Goal: Use online tool/utility: Utilize a website feature to perform a specific function

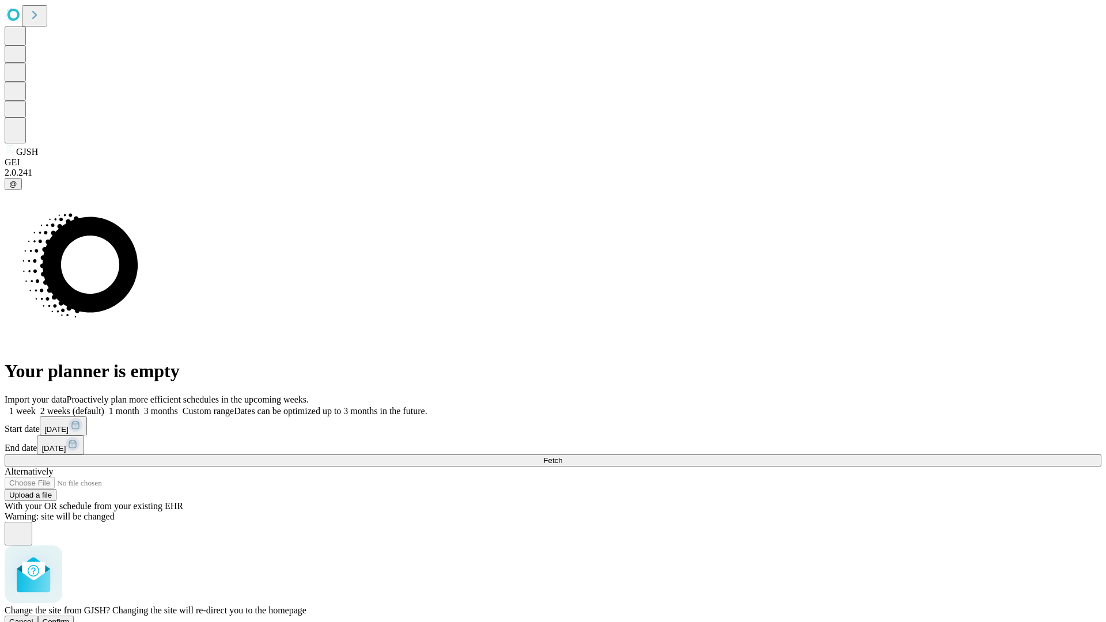
click at [70, 617] on span "Confirm" at bounding box center [56, 621] width 27 height 9
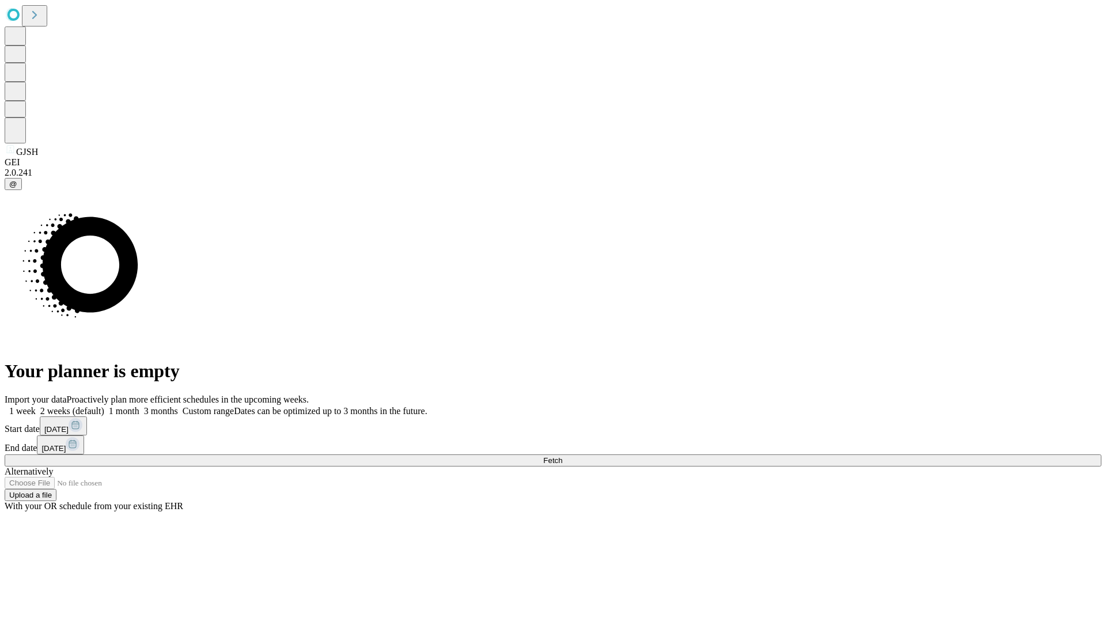
click at [104, 406] on label "2 weeks (default)" at bounding box center [70, 411] width 69 height 10
click at [562, 456] on span "Fetch" at bounding box center [552, 460] width 19 height 9
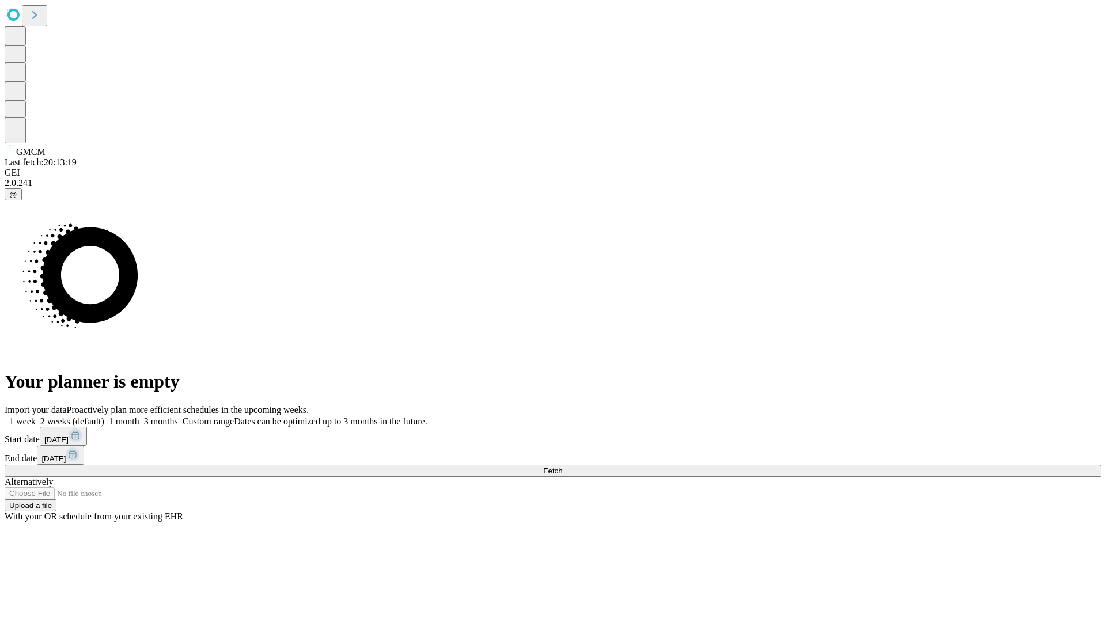
click at [104, 416] on label "2 weeks (default)" at bounding box center [70, 421] width 69 height 10
click at [562, 466] on span "Fetch" at bounding box center [552, 470] width 19 height 9
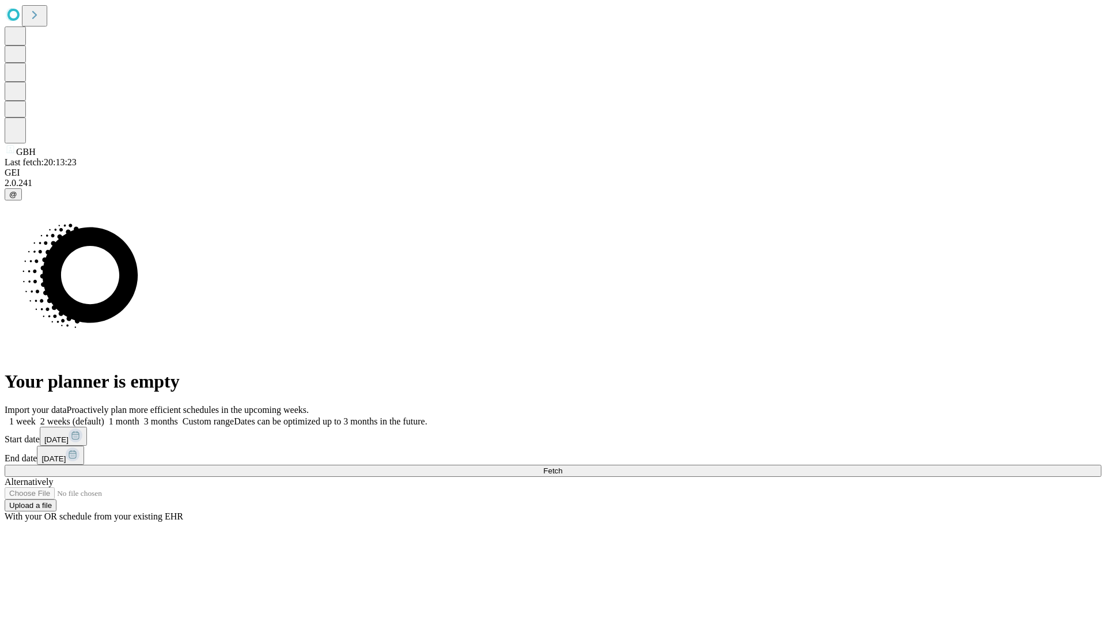
click at [104, 416] on label "2 weeks (default)" at bounding box center [70, 421] width 69 height 10
click at [562, 466] on span "Fetch" at bounding box center [552, 470] width 19 height 9
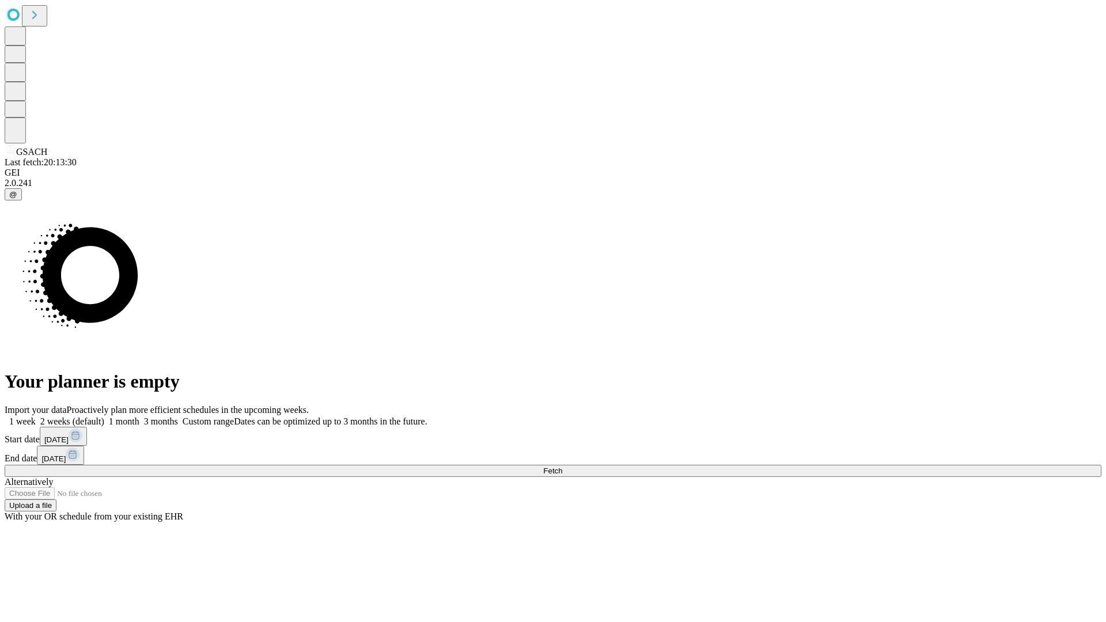
click at [562, 466] on span "Fetch" at bounding box center [552, 470] width 19 height 9
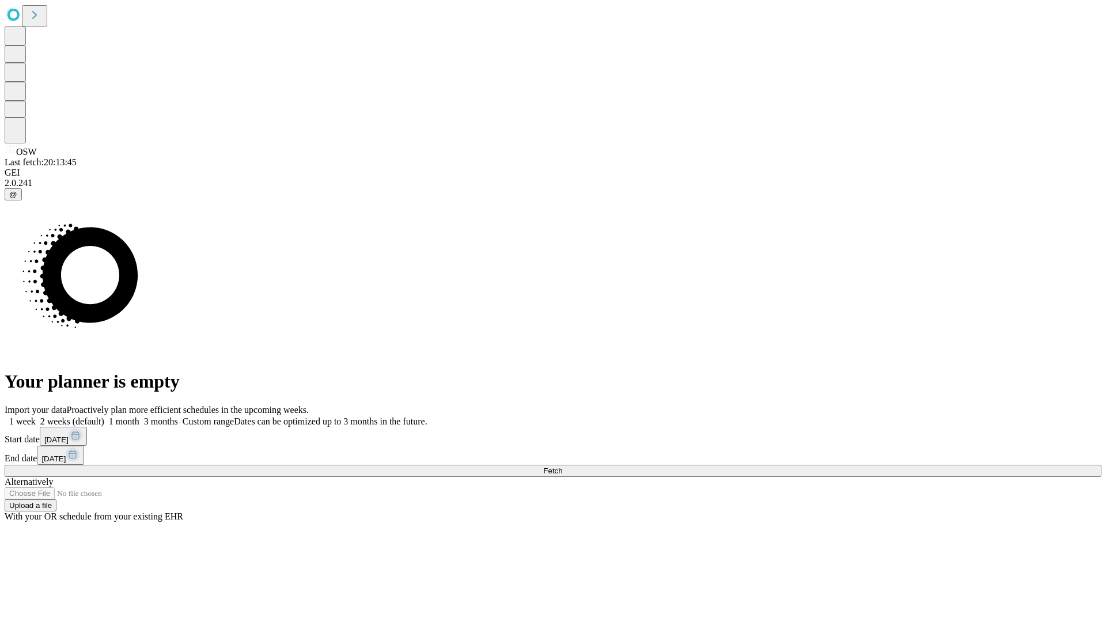
click at [562, 466] on span "Fetch" at bounding box center [552, 470] width 19 height 9
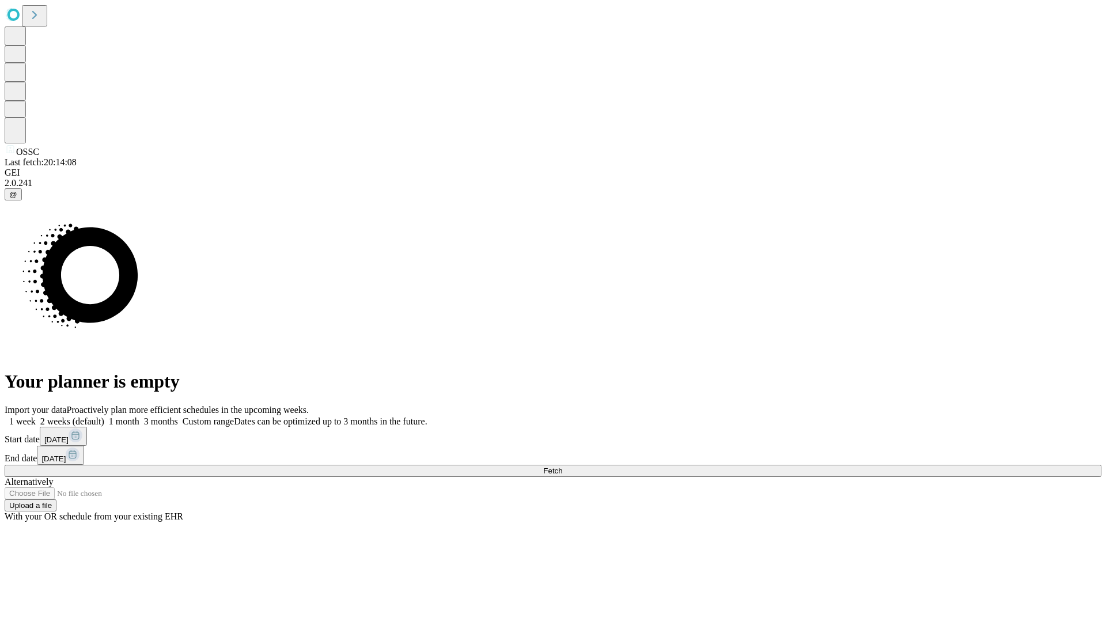
click at [104, 416] on label "2 weeks (default)" at bounding box center [70, 421] width 69 height 10
click at [562, 466] on span "Fetch" at bounding box center [552, 470] width 19 height 9
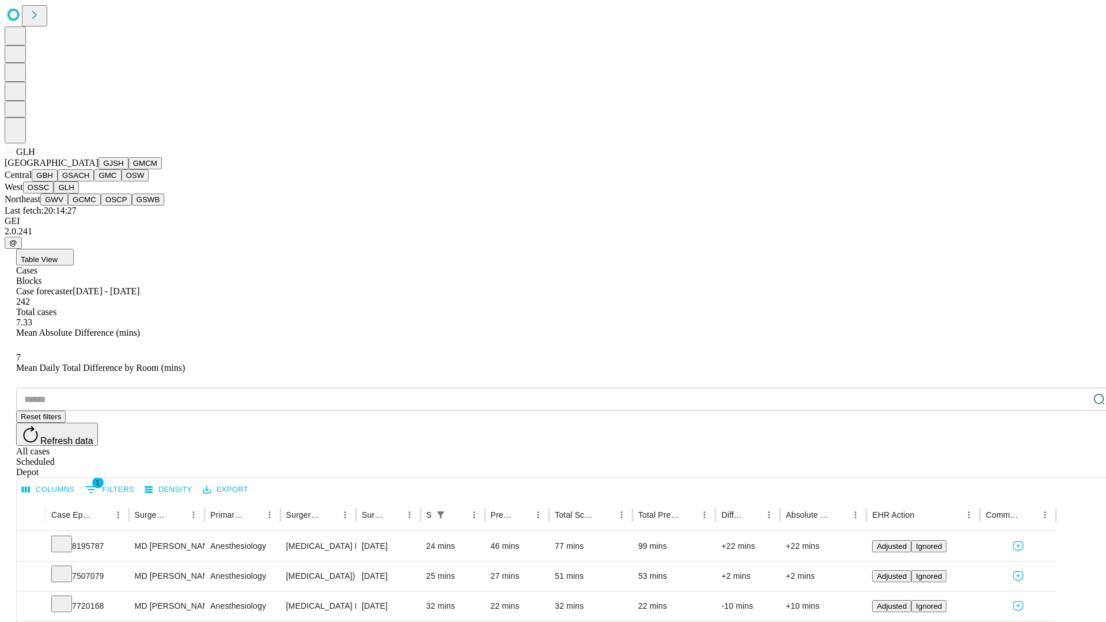
click at [68, 206] on button "GWV" at bounding box center [54, 199] width 28 height 12
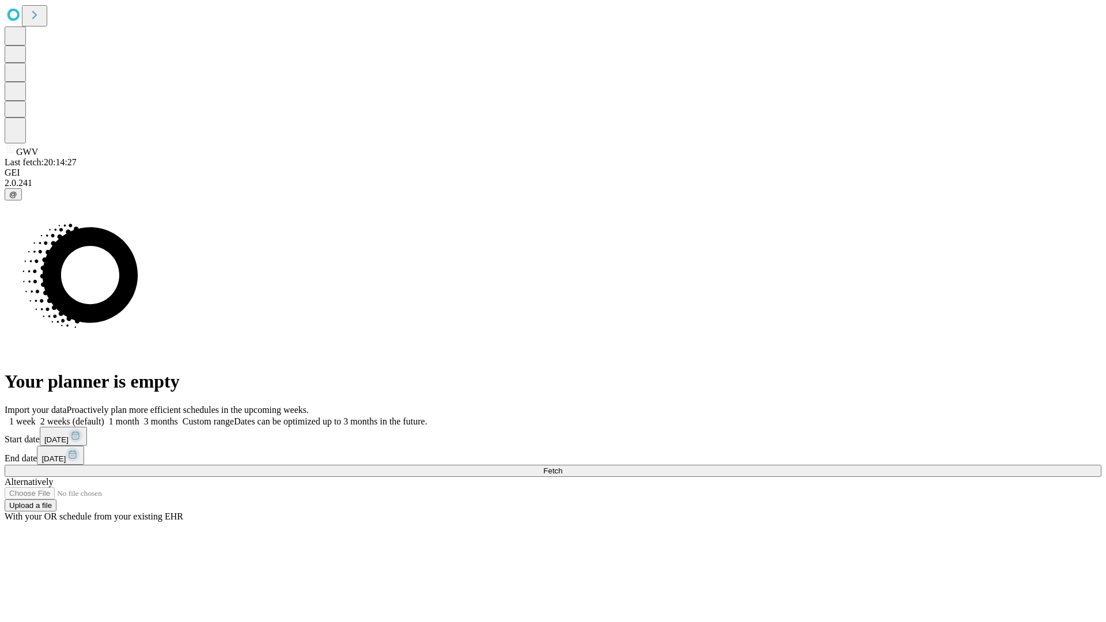
click at [104, 416] on label "2 weeks (default)" at bounding box center [70, 421] width 69 height 10
click at [562, 466] on span "Fetch" at bounding box center [552, 470] width 19 height 9
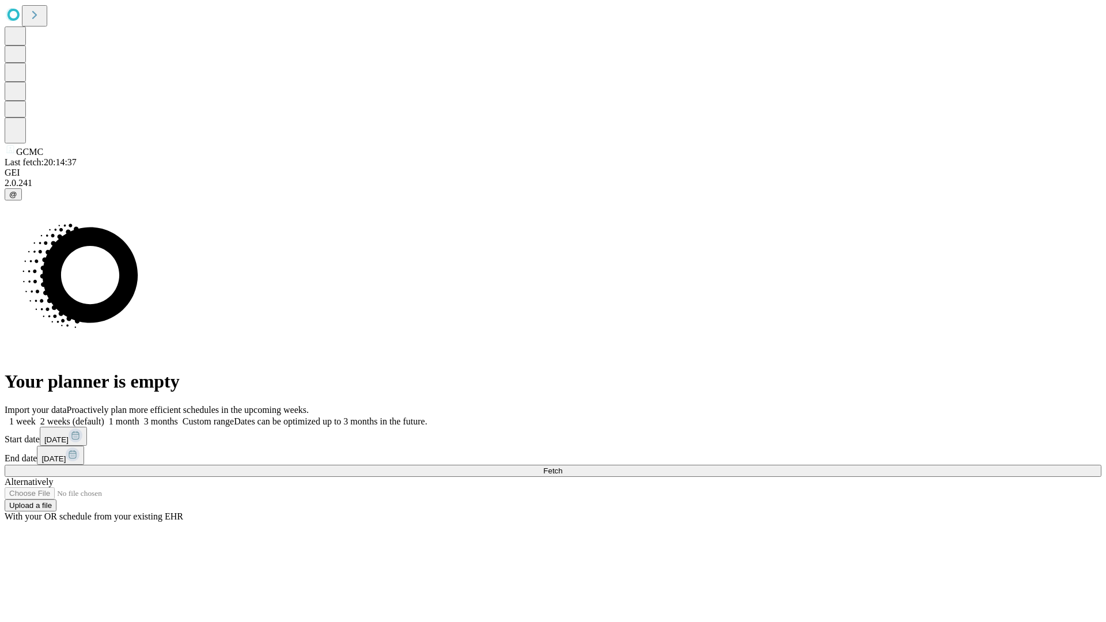
click at [562, 466] on span "Fetch" at bounding box center [552, 470] width 19 height 9
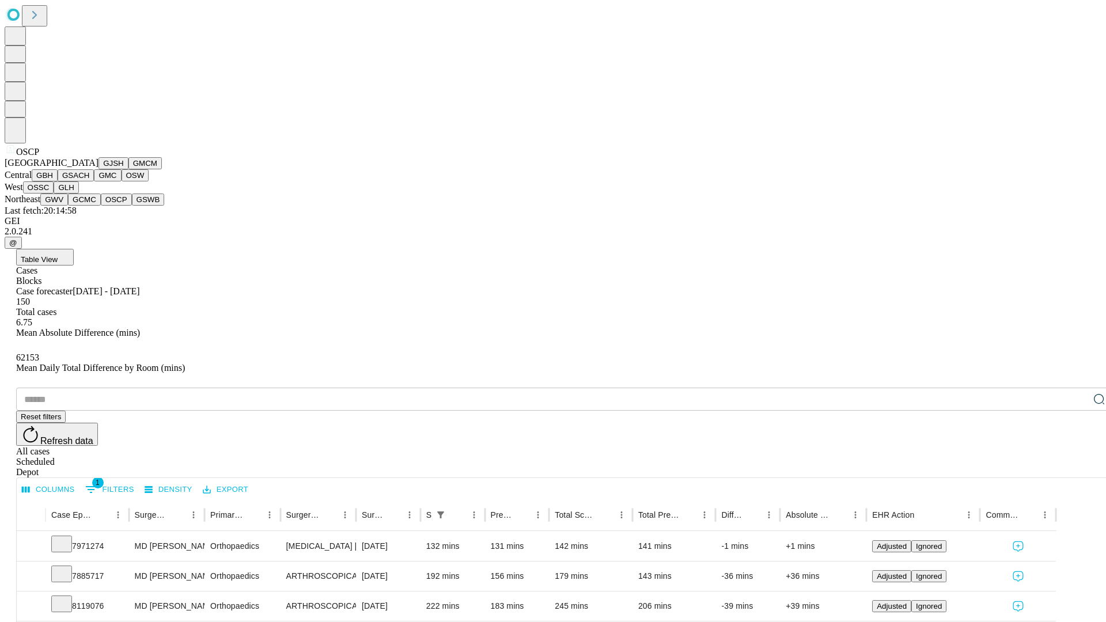
click at [132, 206] on button "GSWB" at bounding box center [148, 199] width 33 height 12
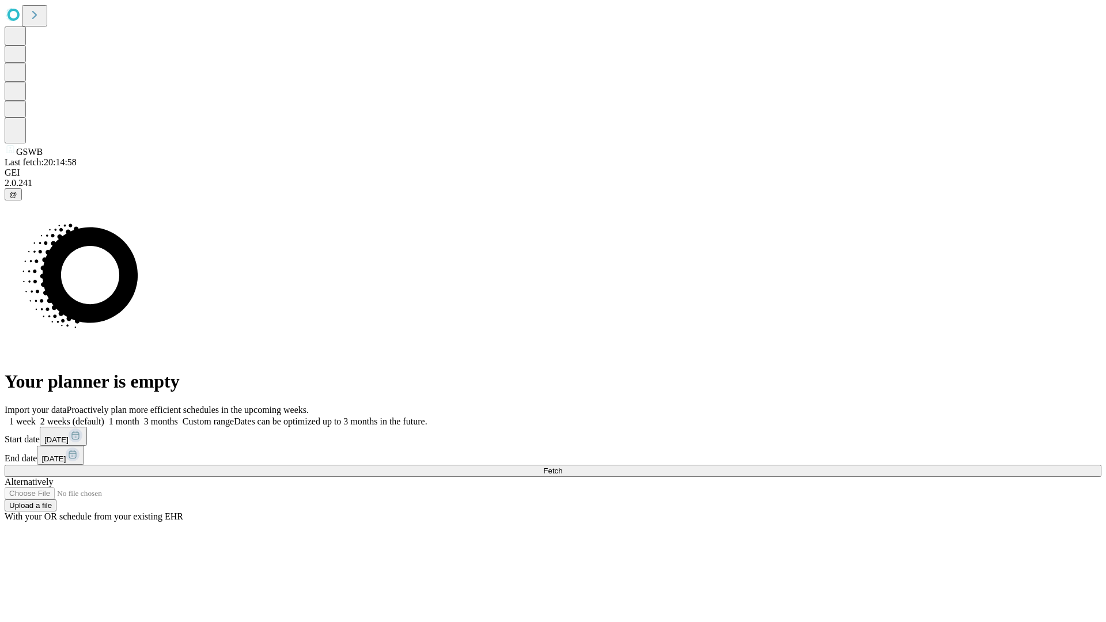
click at [562, 466] on span "Fetch" at bounding box center [552, 470] width 19 height 9
